Goal: Task Accomplishment & Management: Manage account settings

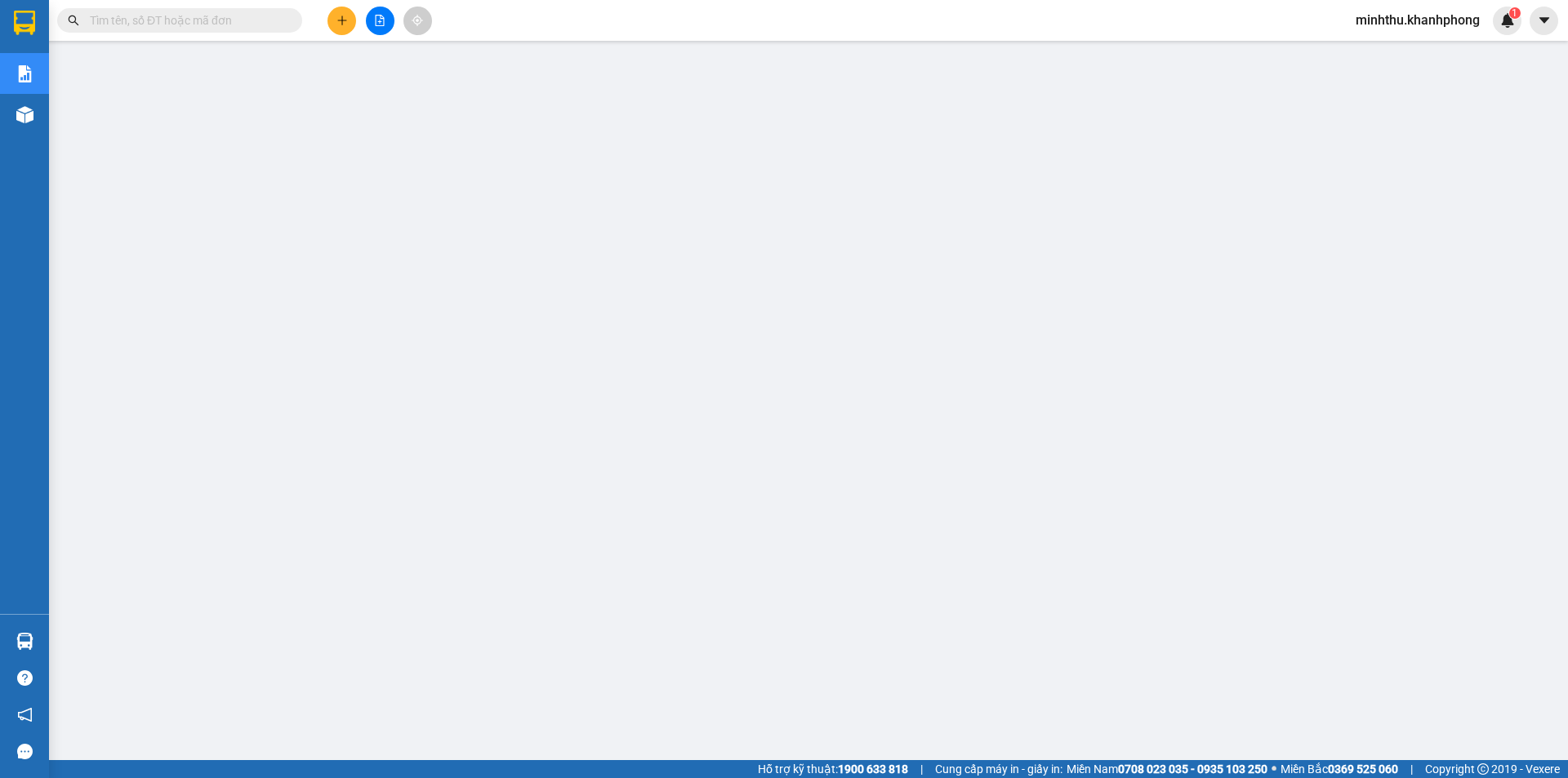
click at [1443, 22] on span "minhthu.khanhphong" at bounding box center [1417, 20] width 150 height 20
click at [1387, 49] on span "Đăng xuất" at bounding box center [1424, 50] width 119 height 18
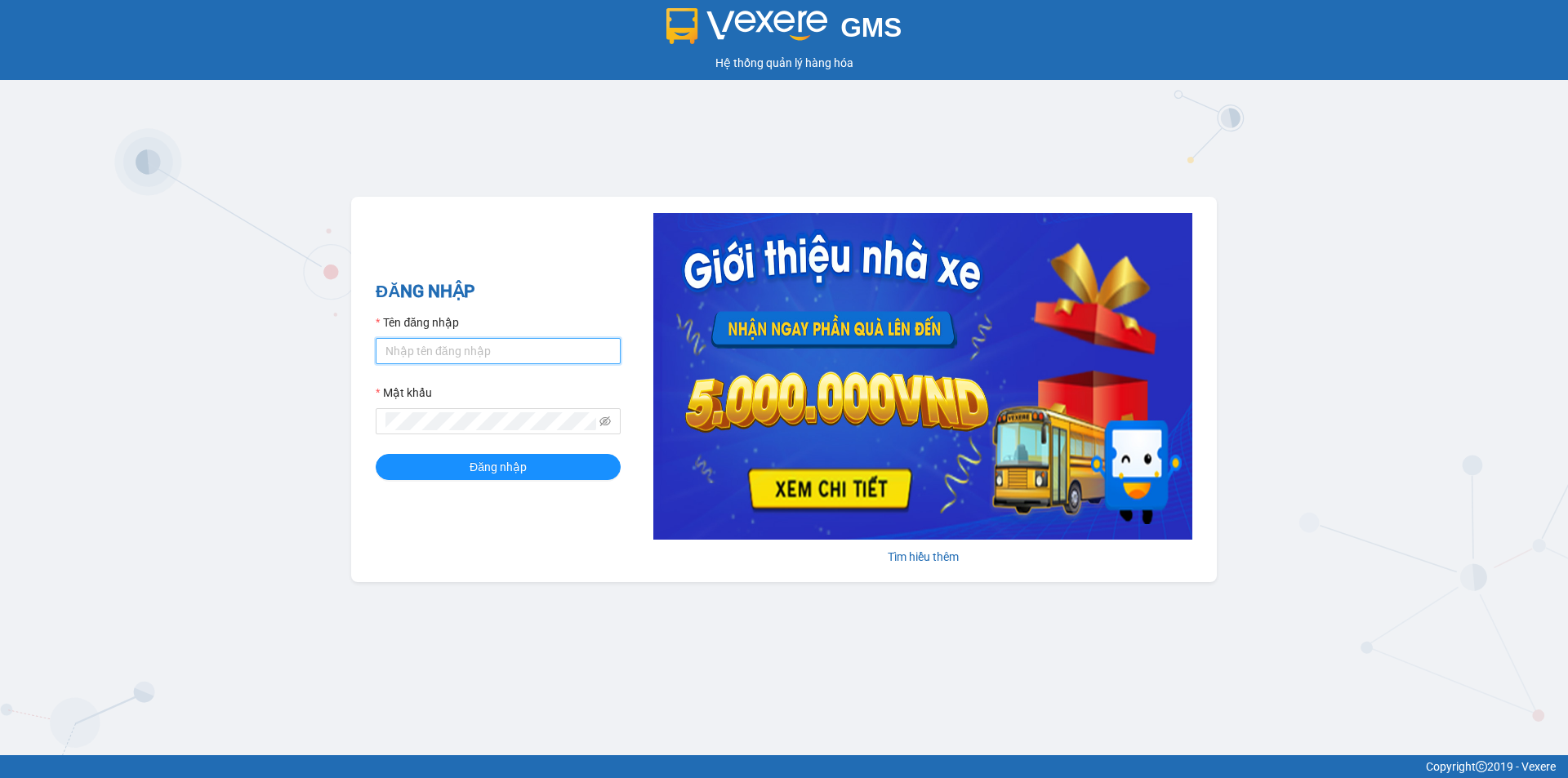
drag, startPoint x: 404, startPoint y: 344, endPoint x: 413, endPoint y: 345, distance: 9.1
click at [405, 344] on input "Tên đăng nhập" at bounding box center [498, 350] width 245 height 26
type input "kimngan93.khanhphong"
click at [436, 466] on button "Đăng nhập" at bounding box center [498, 466] width 245 height 26
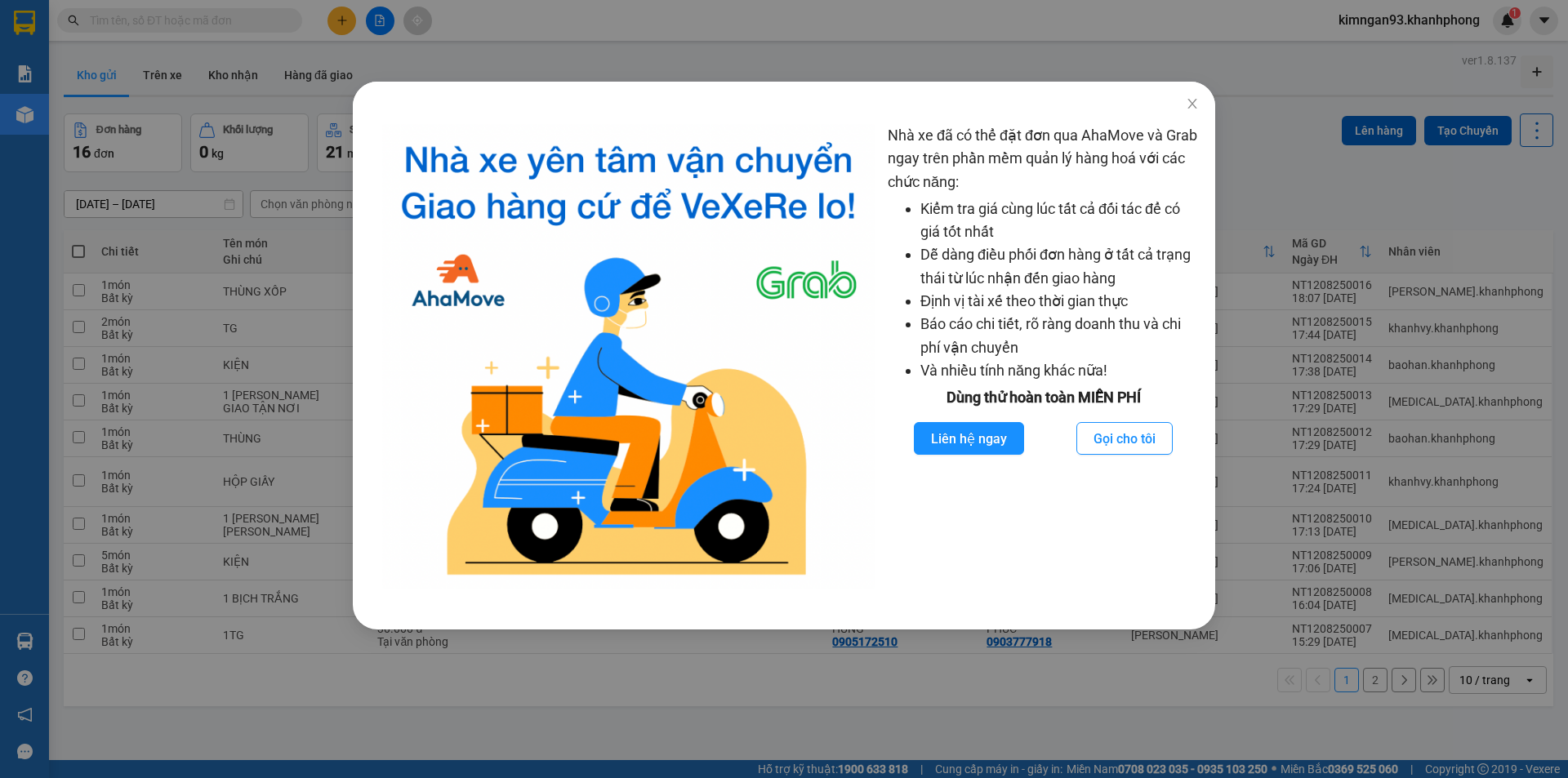
click at [511, 31] on div "Nhà xe đã có thể đặt đơn qua AhaMove và Grab ngay trên phần mềm quản lý hàng ho…" at bounding box center [784, 389] width 1568 height 778
